Goal: Task Accomplishment & Management: Manage account settings

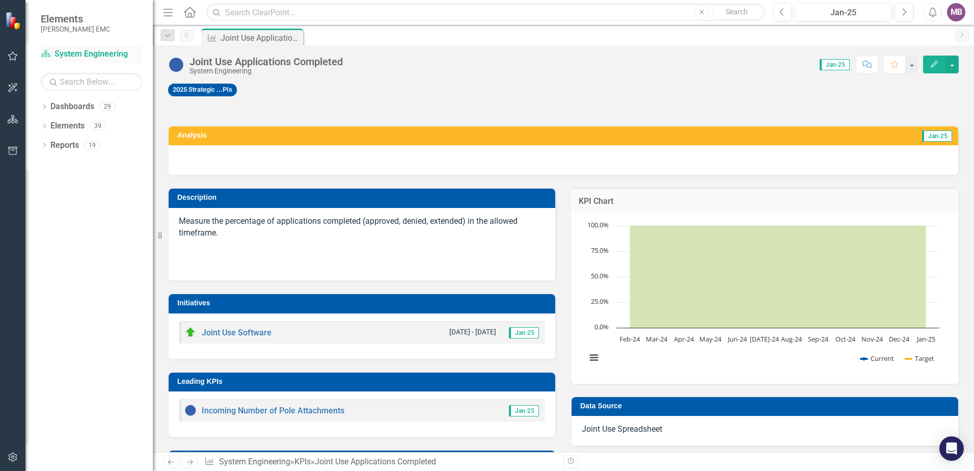
click at [106, 57] on link "Dashboard System Engineering" at bounding box center [92, 54] width 102 height 12
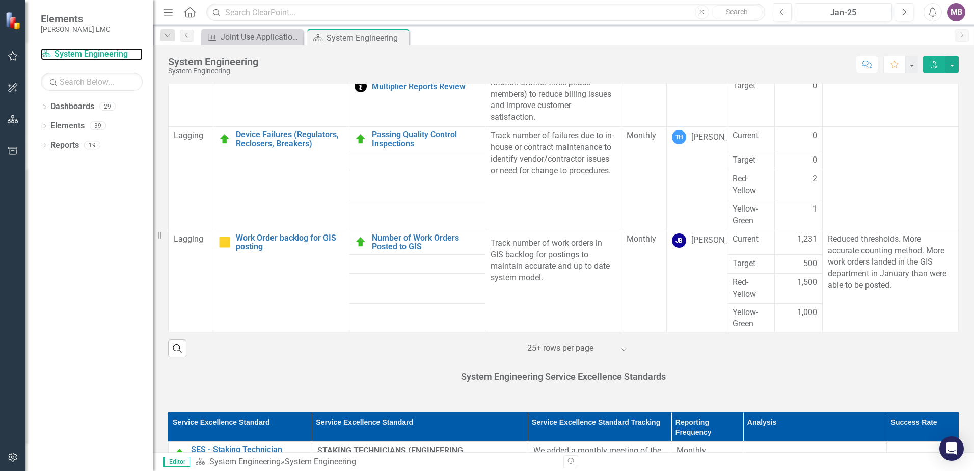
scroll to position [1049, 0]
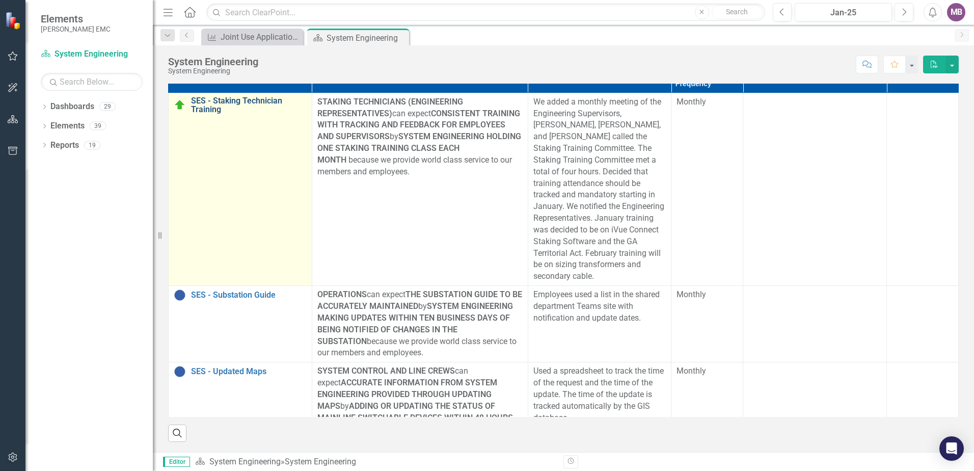
click at [229, 99] on link "SES - Staking Technician Training" at bounding box center [249, 105] width 116 height 18
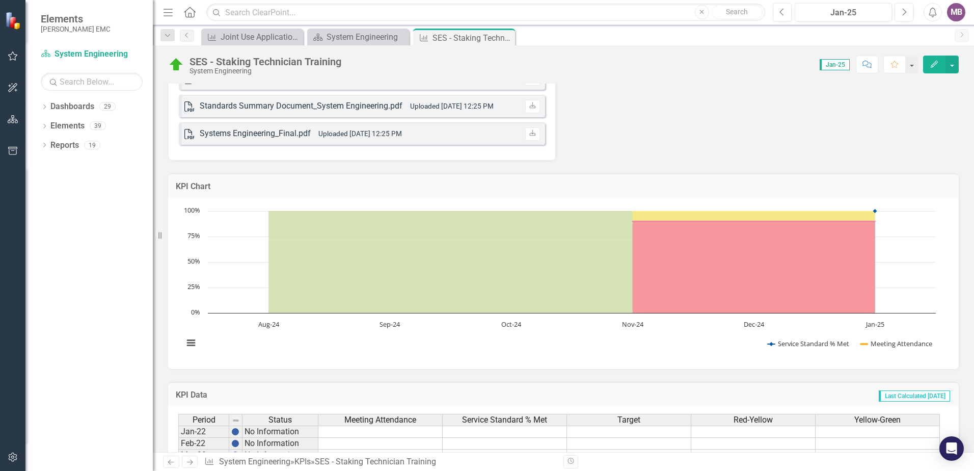
scroll to position [1070, 0]
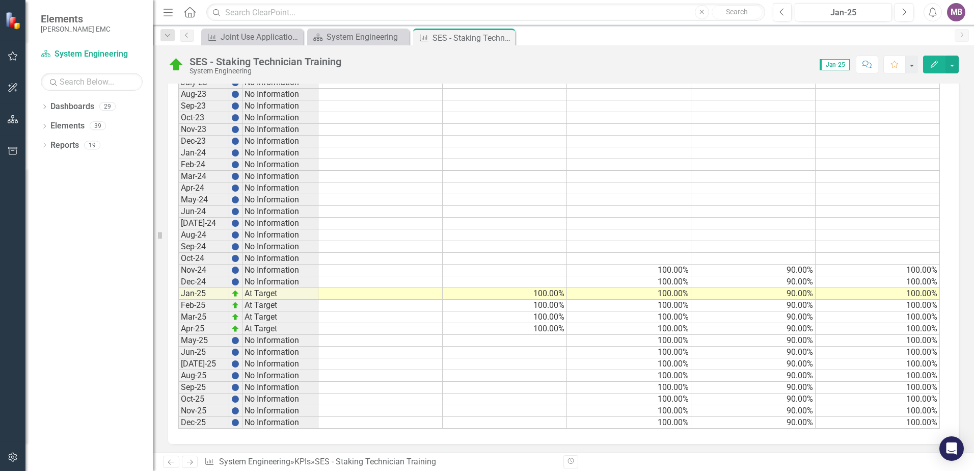
click at [539, 292] on td "100.00%" at bounding box center [505, 294] width 124 height 12
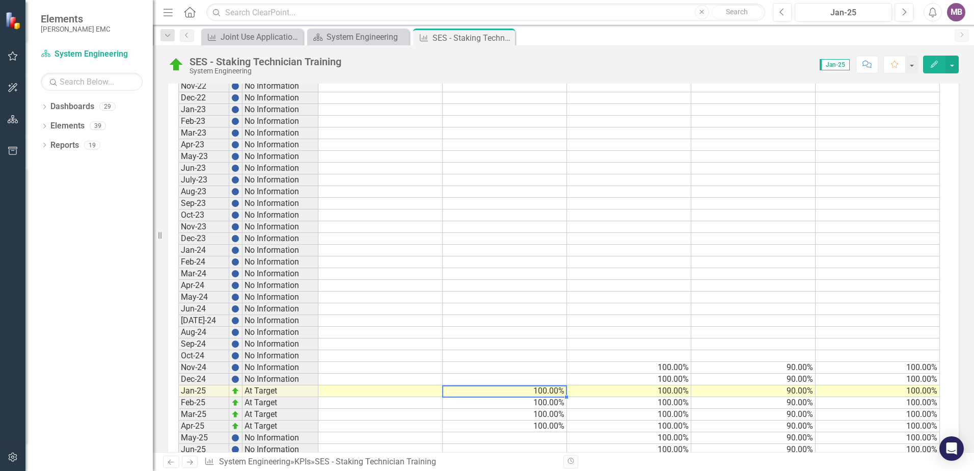
scroll to position [1072, 0]
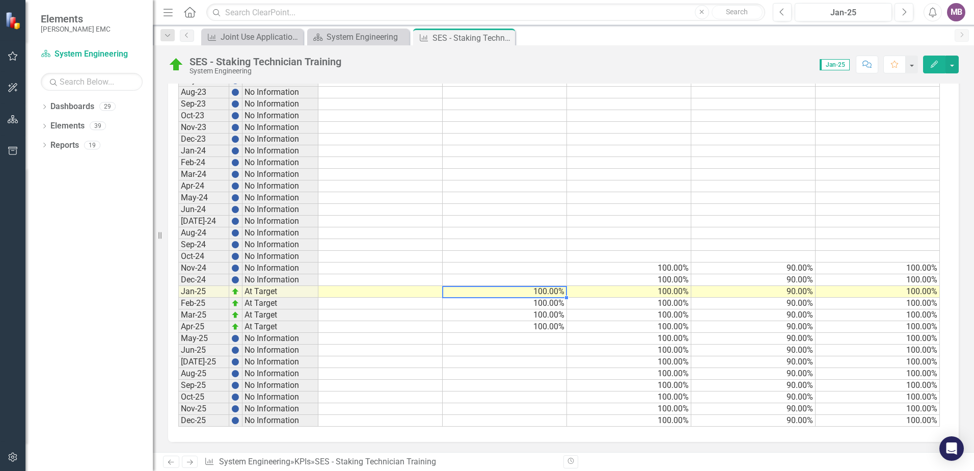
click at [540, 339] on td at bounding box center [505, 339] width 124 height 12
type textarea "56"
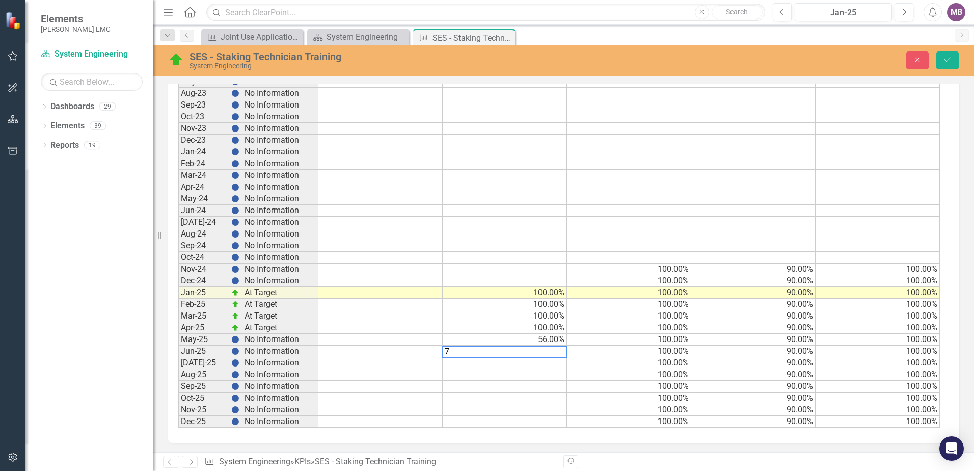
type textarea "73"
click at [546, 364] on td "73.00%" at bounding box center [505, 363] width 124 height 12
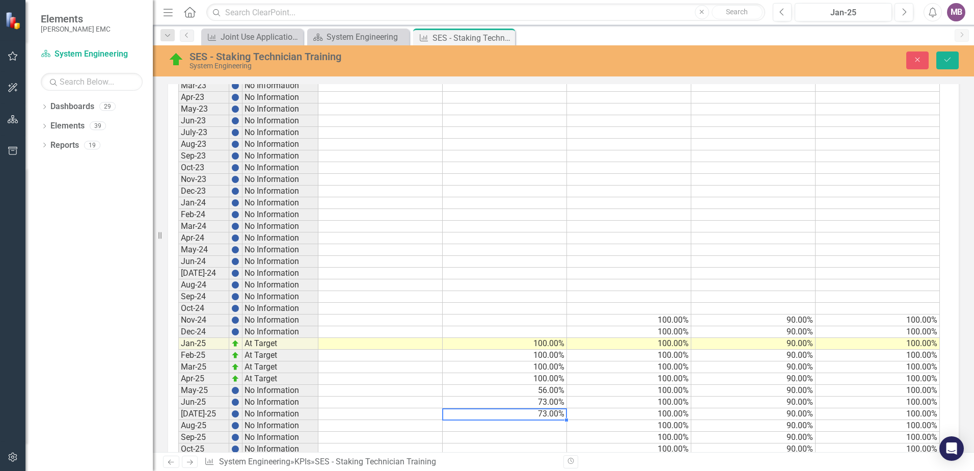
type textarea "55"
type textarea "93"
click at [948, 62] on icon "Save" at bounding box center [947, 59] width 9 height 7
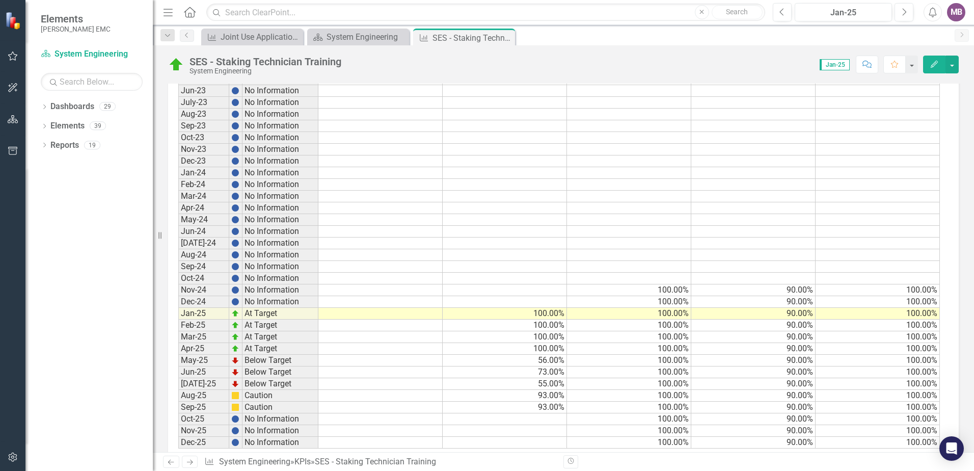
scroll to position [1072, 0]
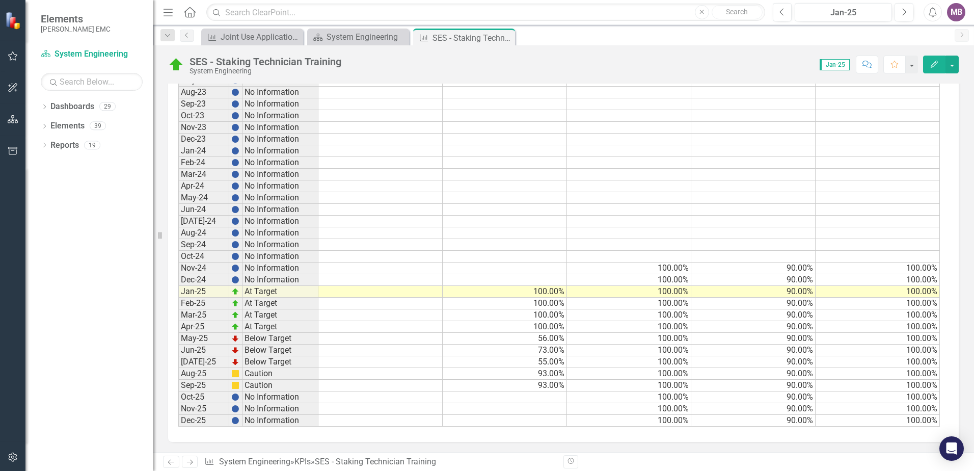
click at [538, 291] on td "100.00%" at bounding box center [505, 292] width 124 height 12
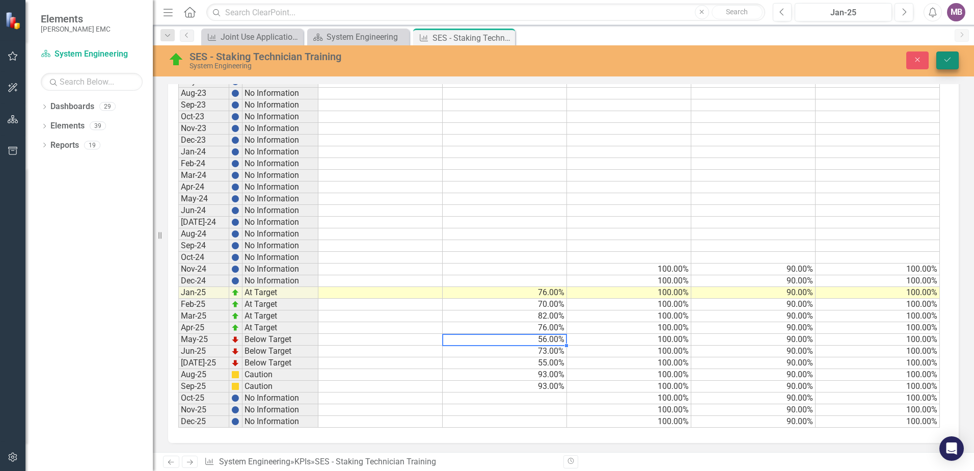
type textarea "56"
click at [952, 62] on button "Save" at bounding box center [948, 60] width 22 height 18
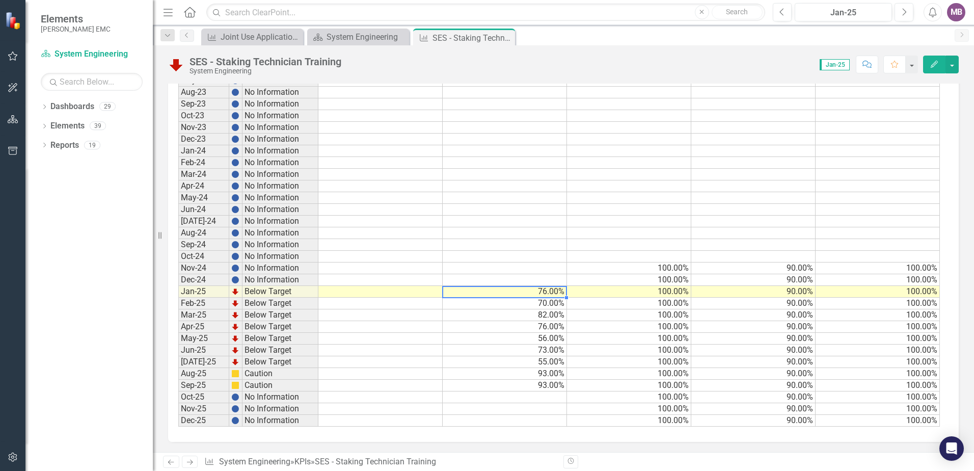
click at [549, 292] on td "76.00%" at bounding box center [505, 292] width 124 height 12
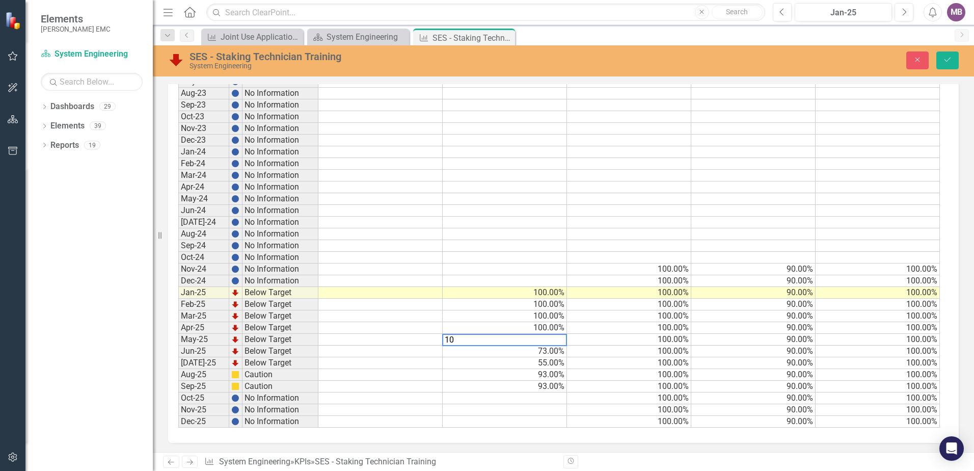
type textarea "100"
